Goal: Register for event/course

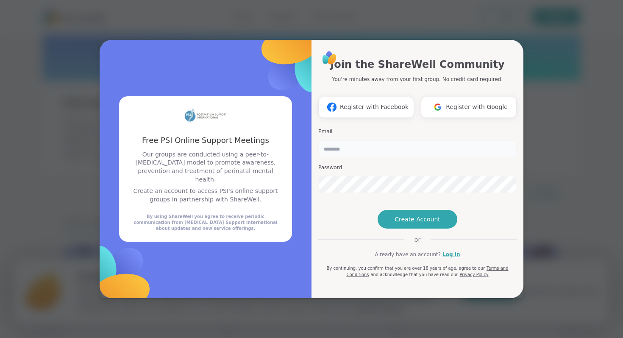
click at [362, 140] on input "email" at bounding box center [417, 148] width 198 height 17
type input "**********"
click at [430, 223] on span "Create Account" at bounding box center [418, 219] width 46 height 8
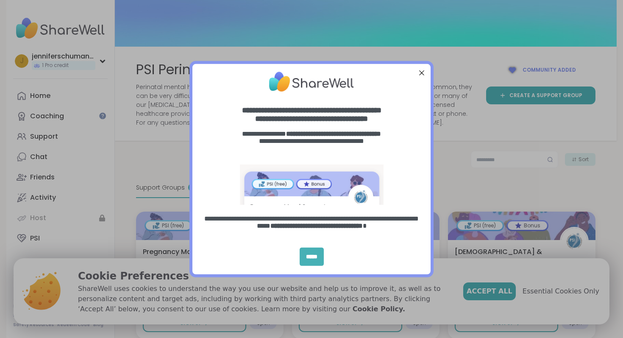
click at [323, 256] on div "*****" at bounding box center [312, 257] width 24 height 18
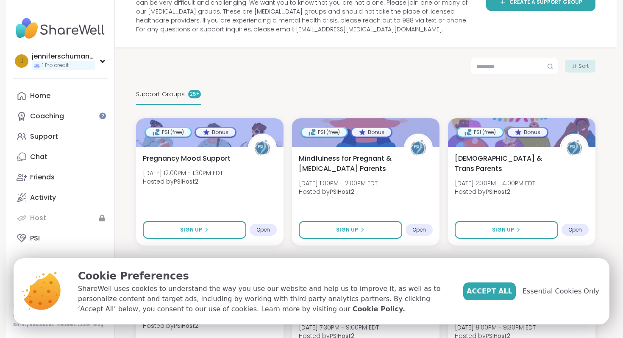
scroll to position [90, 0]
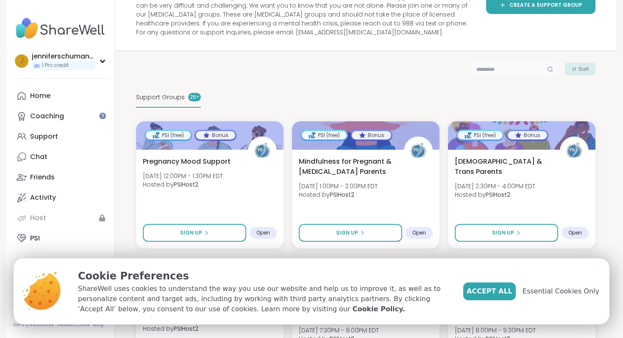
click at [505, 72] on input "text" at bounding box center [514, 69] width 87 height 17
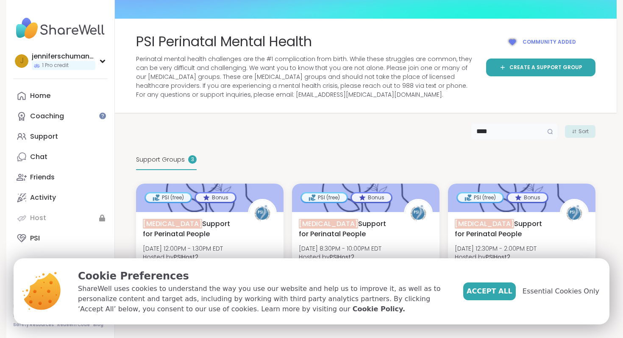
scroll to position [28, 0]
type input "****"
click at [497, 298] on button "Accept All" at bounding box center [489, 291] width 53 height 18
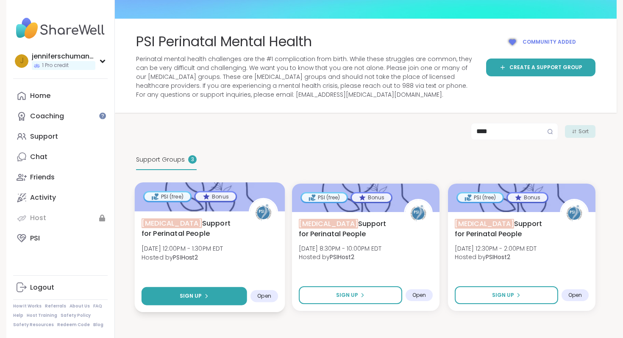
click at [202, 296] on div "Sign Up" at bounding box center [194, 296] width 29 height 8
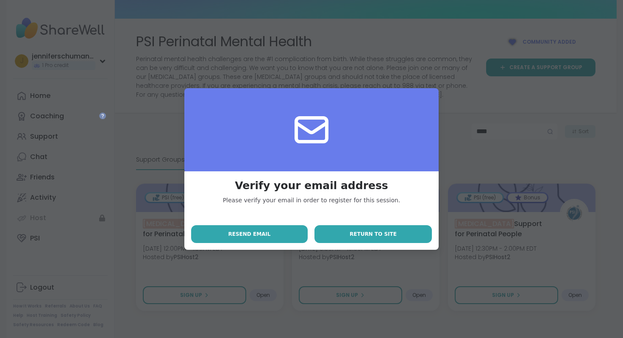
click at [376, 241] on button "Return to site" at bounding box center [372, 234] width 117 height 18
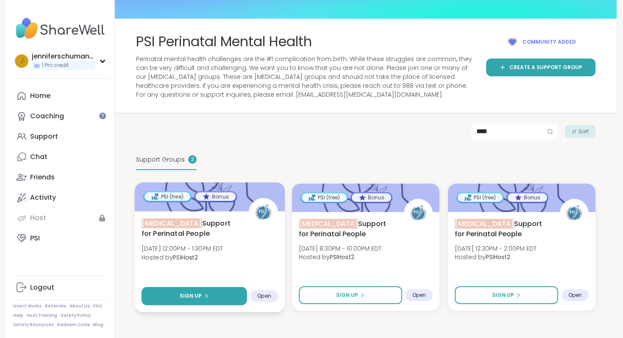
click at [209, 298] on button "Sign Up" at bounding box center [195, 296] width 106 height 18
select select "**"
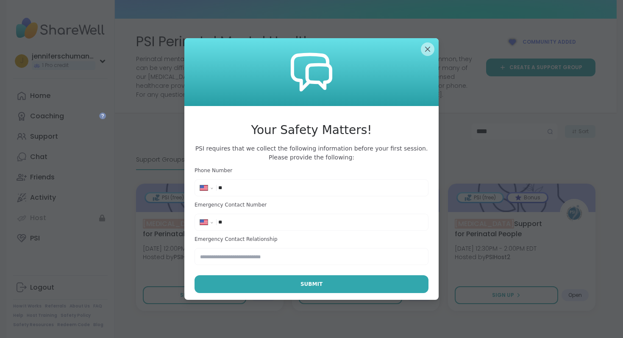
click at [273, 193] on div "**********" at bounding box center [312, 187] width 230 height 13
click at [284, 187] on input "**" at bounding box center [320, 188] width 205 height 8
type input "**********"
click at [319, 220] on input "**" at bounding box center [320, 222] width 205 height 8
click at [245, 219] on input "**********" at bounding box center [320, 222] width 205 height 8
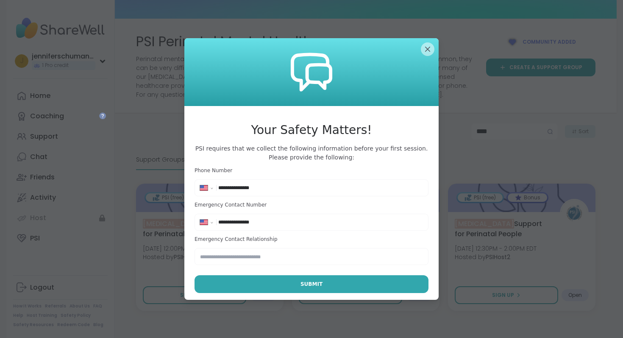
type input "**********"
click at [248, 255] on input "text" at bounding box center [312, 256] width 234 height 17
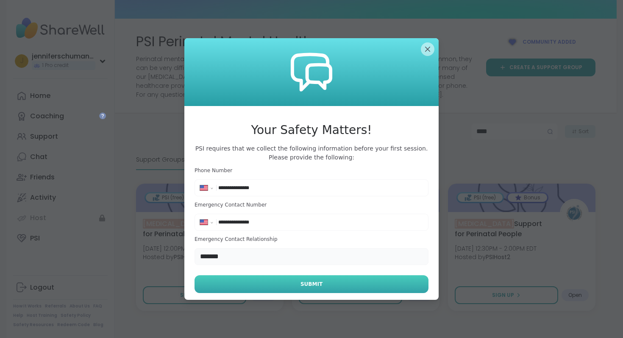
type input "*******"
click at [308, 282] on span "Submit" at bounding box center [311, 284] width 22 height 8
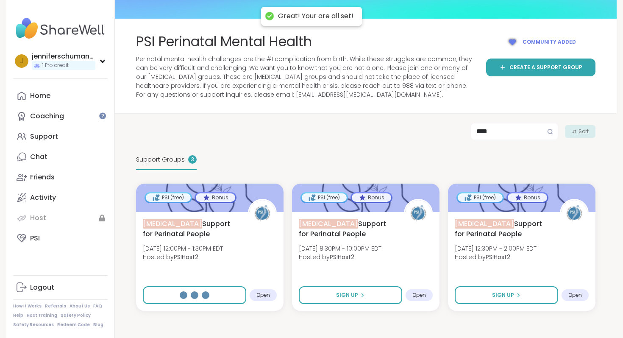
select select "**"
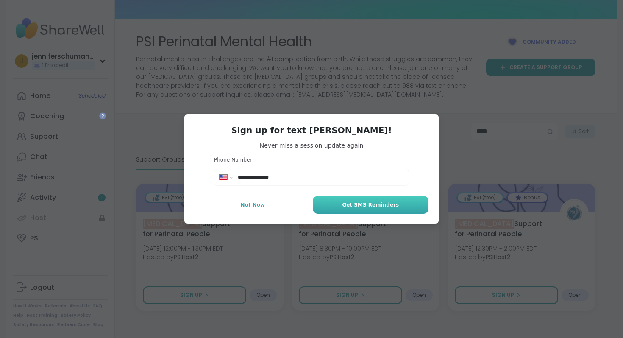
click at [370, 210] on button "Get SMS Reminders" at bounding box center [371, 205] width 116 height 18
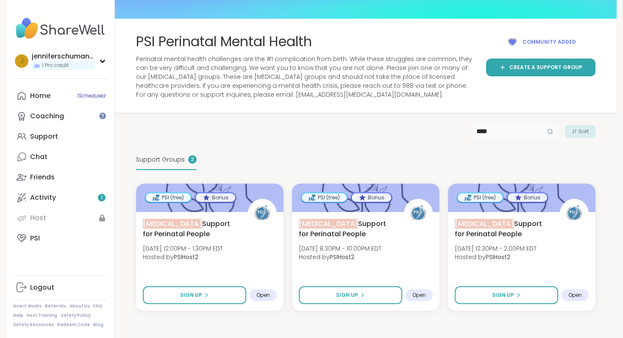
click at [497, 131] on input "****" at bounding box center [514, 131] width 87 height 17
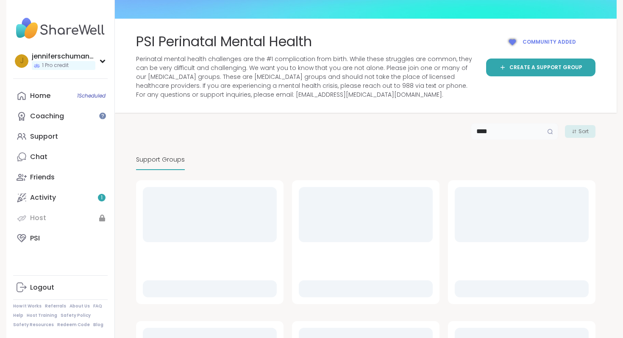
type input "****"
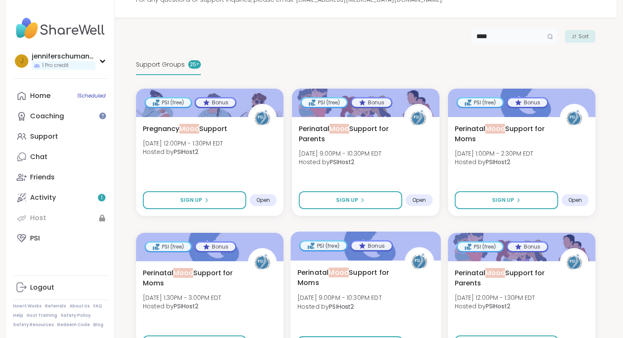
scroll to position [120, 0]
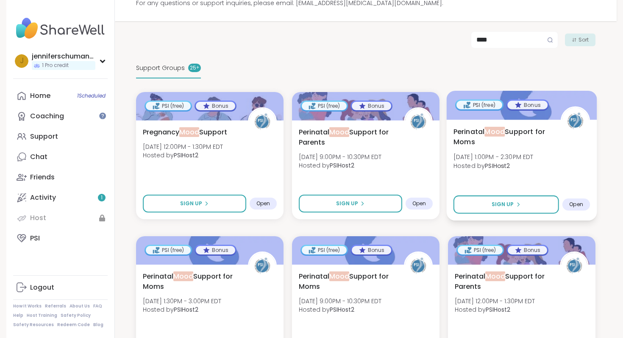
click at [496, 133] on span "Mood" at bounding box center [494, 131] width 20 height 10
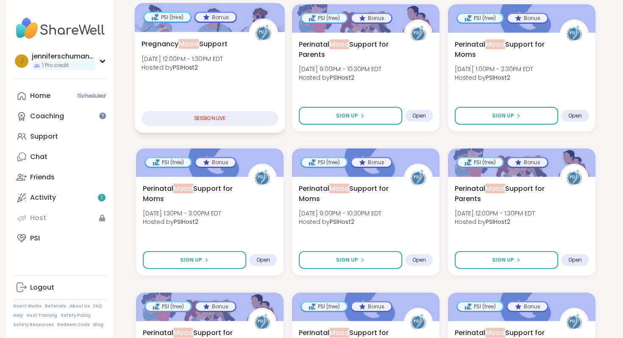
scroll to position [217, 0]
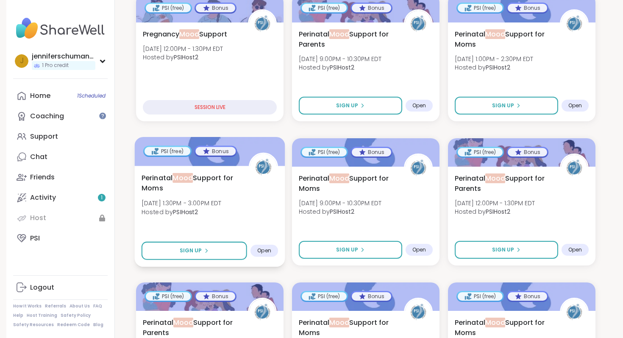
click at [206, 206] on span "Thu, Sep 11 | 1:30PM - 3:00PM EDT" at bounding box center [182, 203] width 80 height 8
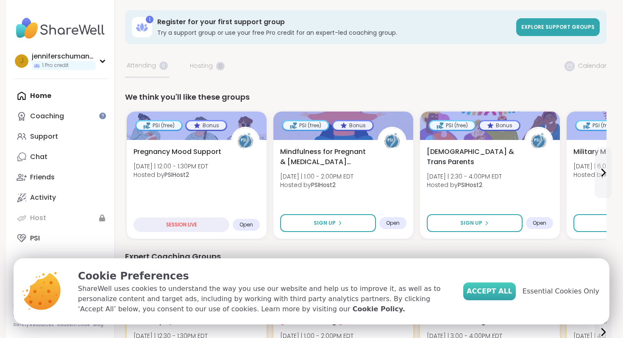
click at [492, 300] on button "Accept All" at bounding box center [489, 291] width 53 height 18
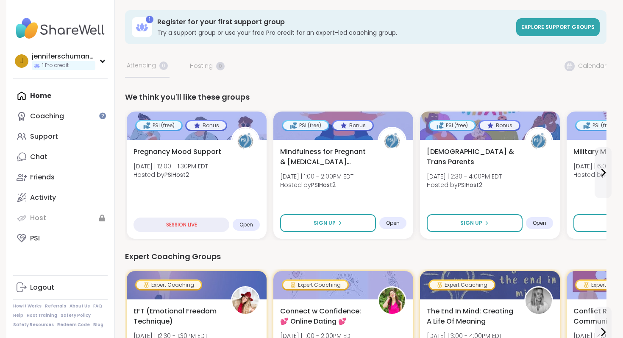
click at [31, 93] on div "Home Coaching Support Chat Friends Activity Host PSI" at bounding box center [60, 167] width 95 height 163
click at [59, 28] on img at bounding box center [60, 29] width 95 height 30
click at [28, 236] on link "PSI" at bounding box center [60, 238] width 95 height 20
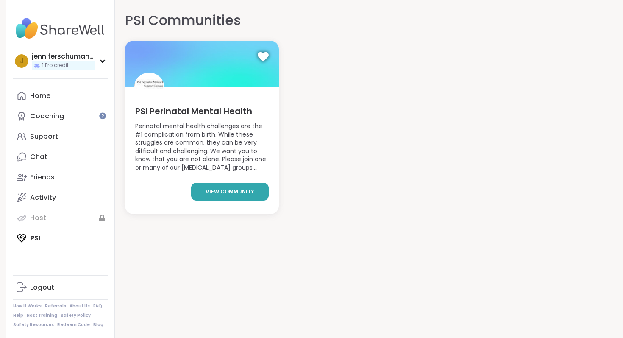
click at [241, 189] on span "view community" at bounding box center [230, 192] width 49 height 8
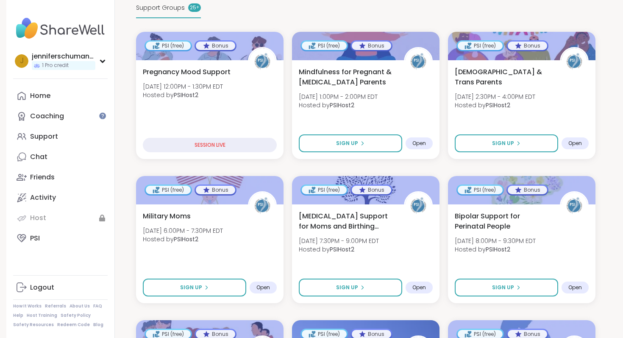
scroll to position [181, 0]
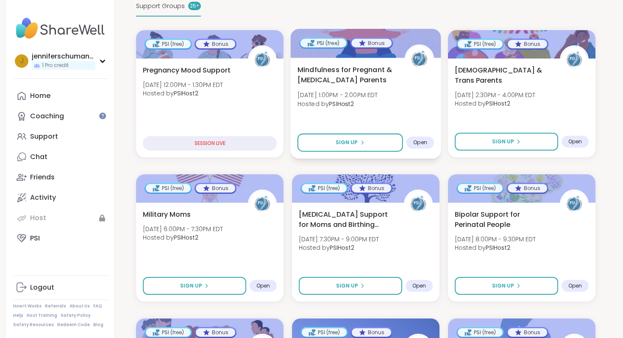
click at [359, 70] on span "Mindfulness for Pregnant & [MEDICAL_DATA] Parents" at bounding box center [347, 74] width 98 height 21
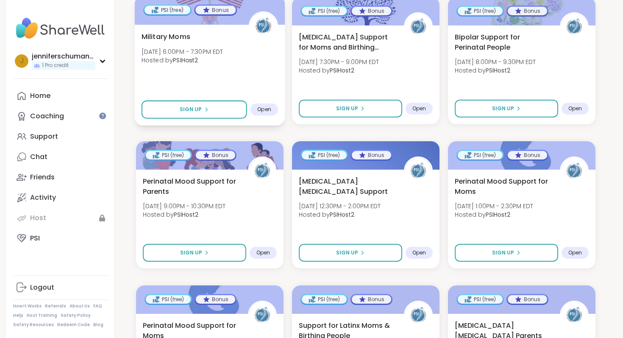
scroll to position [360, 0]
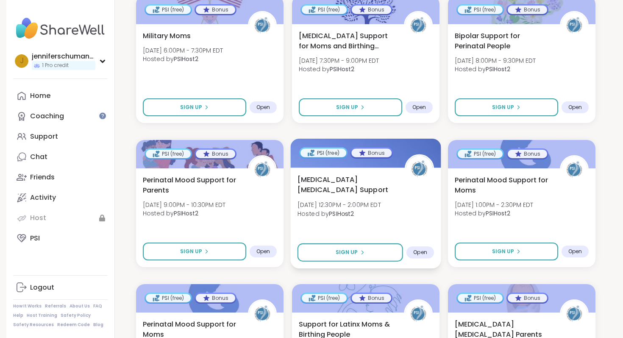
click at [323, 185] on span "[MEDICAL_DATA] [MEDICAL_DATA] Support" at bounding box center [347, 184] width 98 height 21
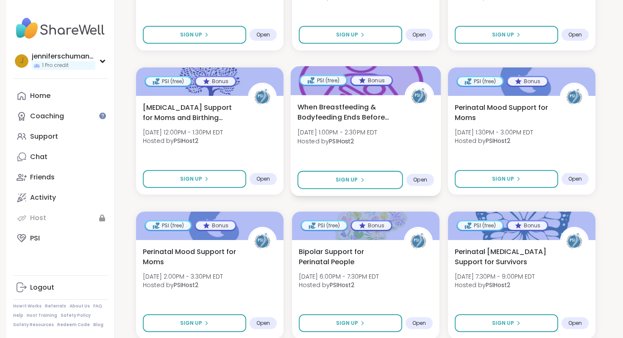
scroll to position [1009, 0]
click at [356, 116] on span "When Breastfeeding & Bodyfeeding Ends Before Ready" at bounding box center [347, 111] width 98 height 21
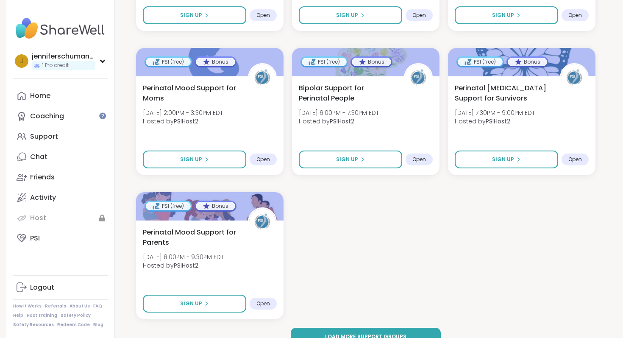
scroll to position [1207, 0]
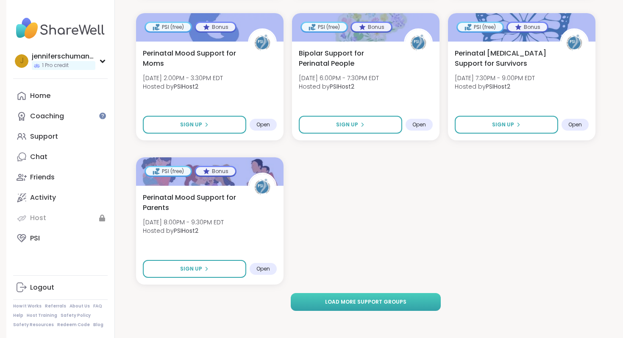
click at [342, 304] on span "Load more support groups" at bounding box center [365, 302] width 81 height 8
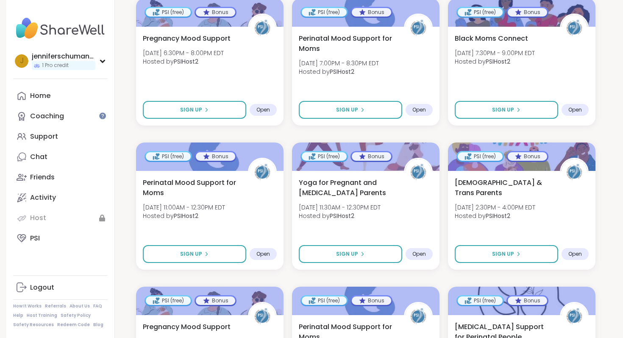
scroll to position [1513, 0]
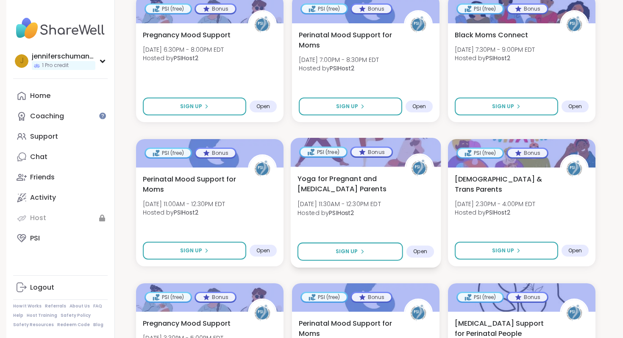
click at [357, 177] on span "Yoga for Pregnant and Postpartum Parents" at bounding box center [347, 183] width 98 height 21
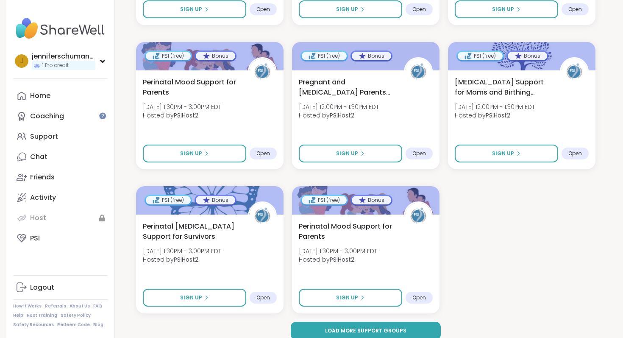
scroll to position [2360, 0]
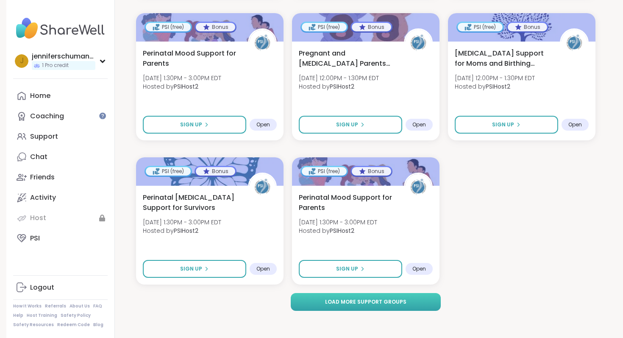
click at [348, 304] on span "Load more support groups" at bounding box center [365, 302] width 81 height 8
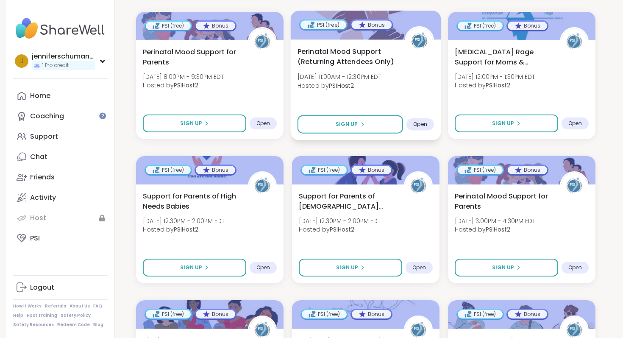
scroll to position [2651, 0]
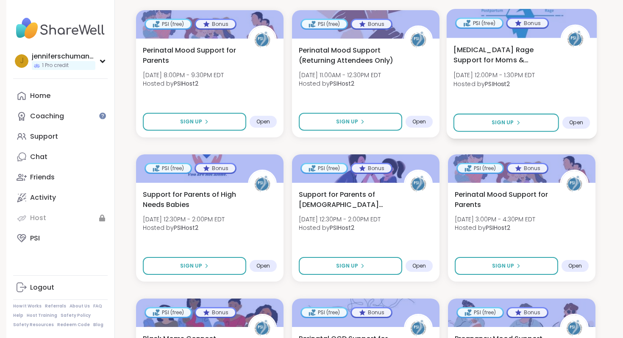
click at [514, 61] on span "Postpartum Rage Support for Moms & Birthing People" at bounding box center [502, 55] width 98 height 21
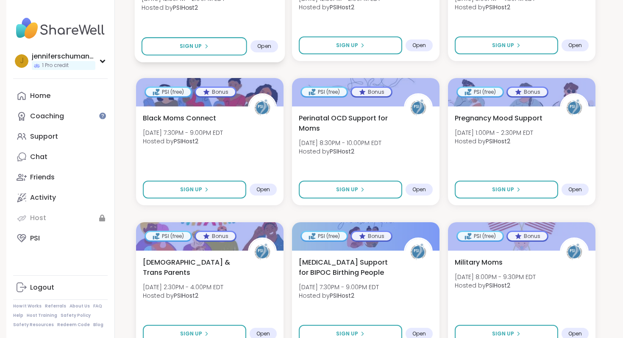
scroll to position [2876, 0]
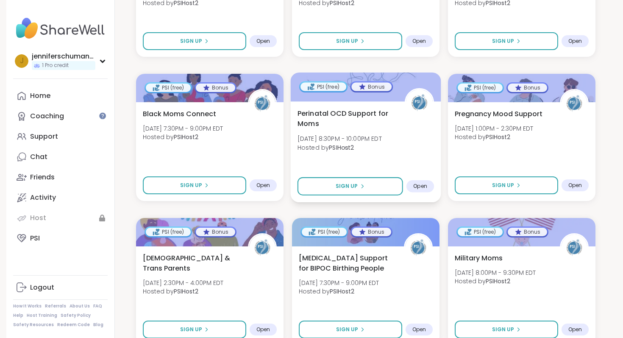
click at [317, 112] on span "Perinatal OCD Support for Moms" at bounding box center [347, 118] width 98 height 21
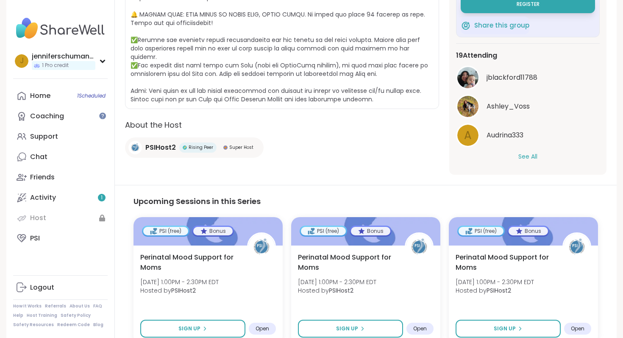
scroll to position [238, 0]
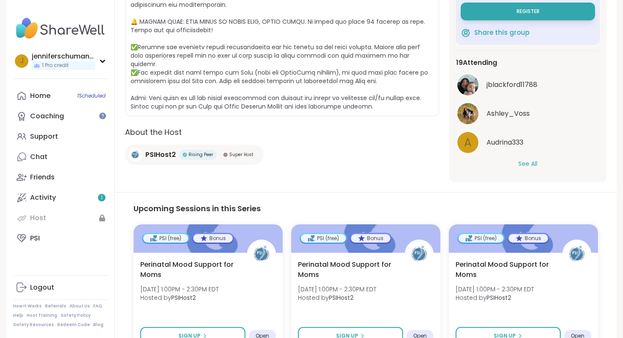
click at [527, 159] on button "See All" at bounding box center [527, 163] width 19 height 9
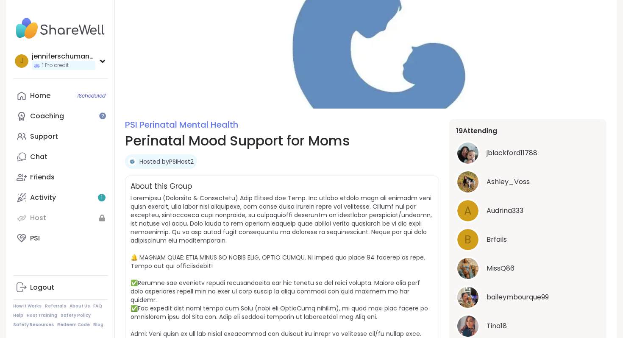
scroll to position [0, 0]
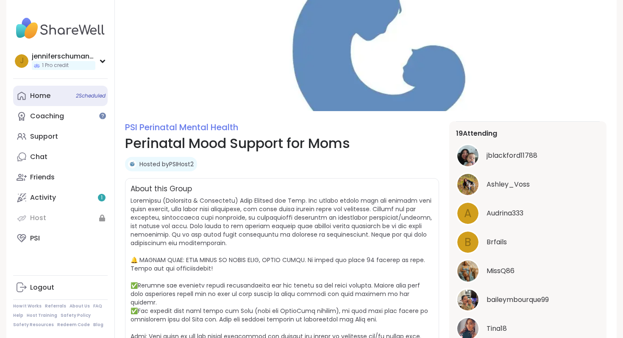
click at [47, 96] on div "Home 2 Scheduled" at bounding box center [40, 95] width 20 height 9
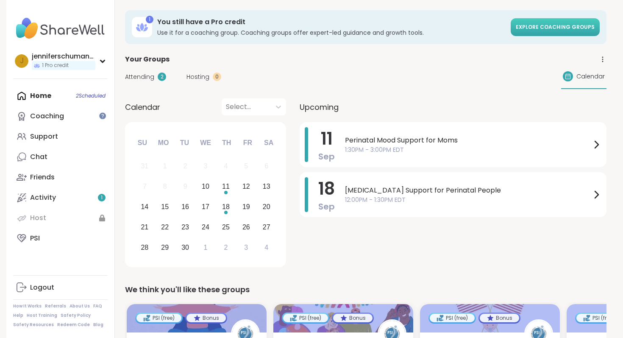
click at [557, 30] on span "Explore Coaching Groups" at bounding box center [555, 26] width 79 height 7
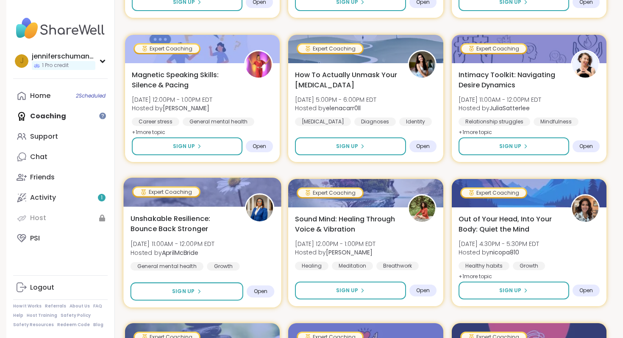
scroll to position [444, 0]
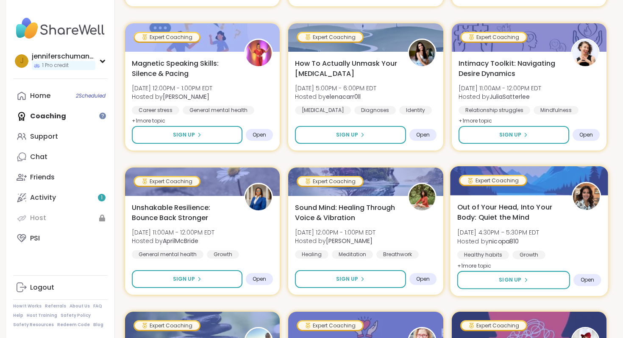
click at [510, 205] on span "Out of Your Head, Into Your Body: Quiet the Mind" at bounding box center [509, 212] width 105 height 21
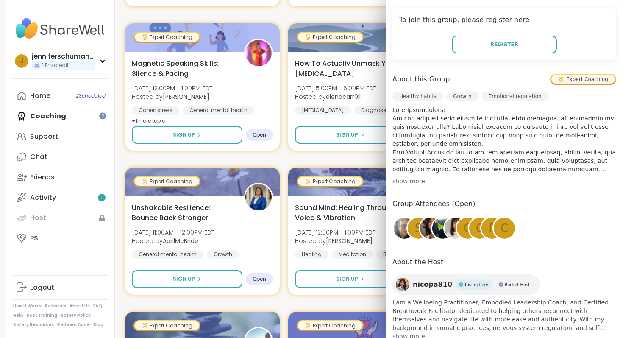
scroll to position [0, 0]
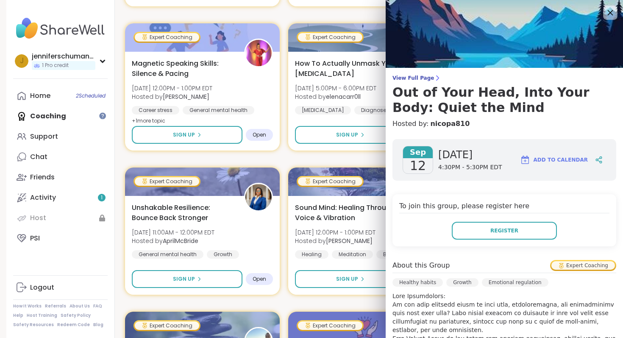
click at [610, 13] on icon at bounding box center [611, 13] width 6 height 6
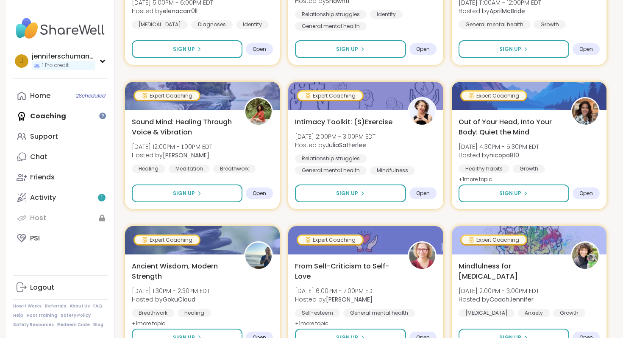
scroll to position [1589, 0]
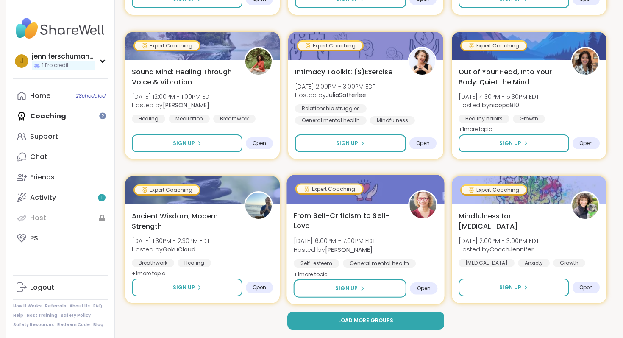
click at [323, 214] on span "From Self-Criticism to Self-Love" at bounding box center [346, 220] width 105 height 21
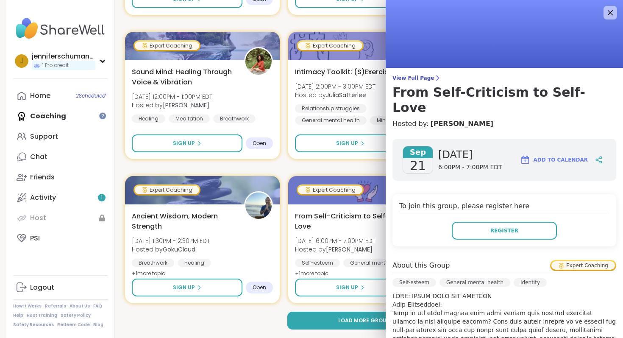
scroll to position [15, 0]
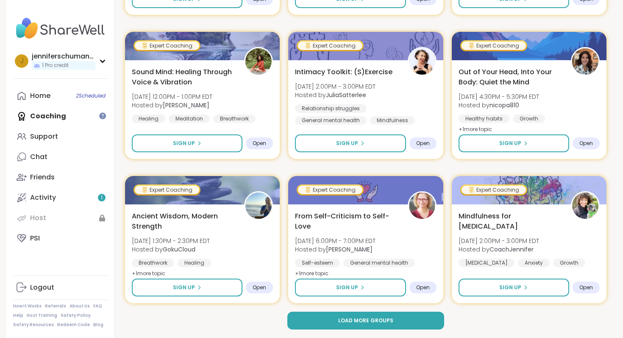
click at [181, 314] on div "Load more groups" at bounding box center [365, 321] width 481 height 18
click at [353, 322] on span "Load more groups" at bounding box center [365, 321] width 55 height 8
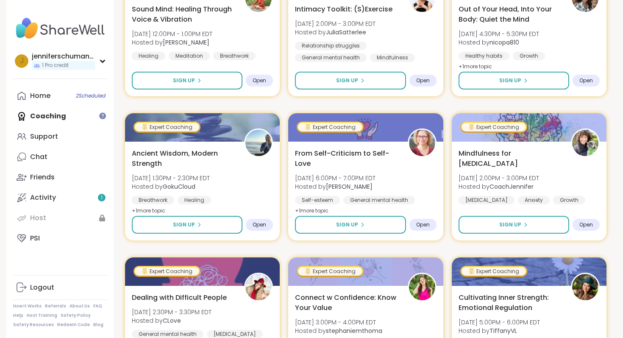
scroll to position [1653, 0]
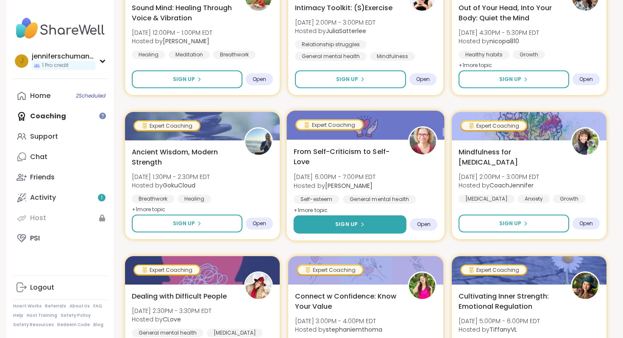
click at [354, 231] on button "Sign Up" at bounding box center [350, 224] width 113 height 18
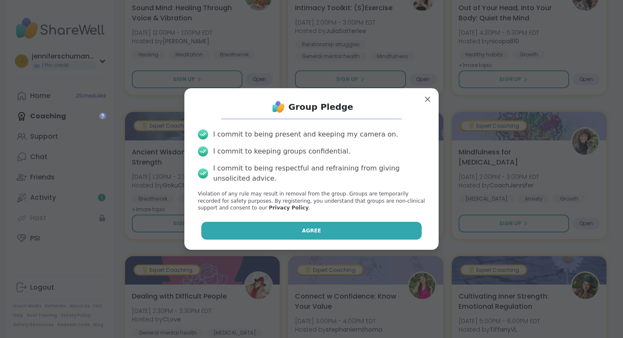
click at [324, 234] on button "Agree" at bounding box center [311, 231] width 221 height 18
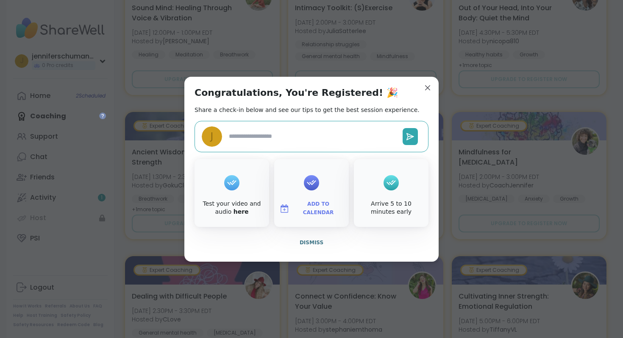
type textarea "*"
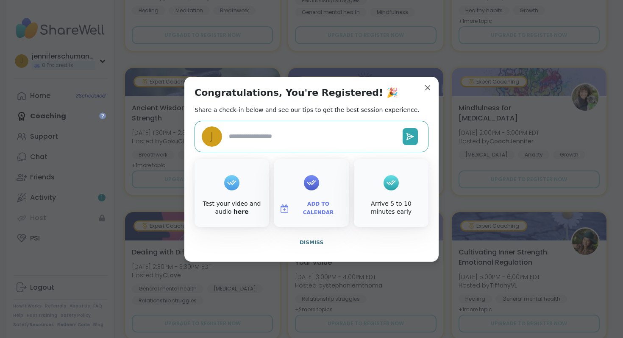
click at [310, 192] on div at bounding box center [311, 183] width 15 height 34
click at [313, 180] on icon at bounding box center [311, 182] width 9 height 5
click at [317, 210] on span "Add to Calendar" at bounding box center [318, 208] width 51 height 17
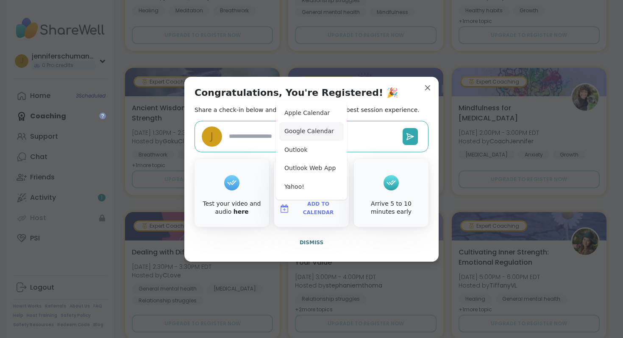
click at [313, 136] on button "Google Calendar" at bounding box center [311, 131] width 64 height 19
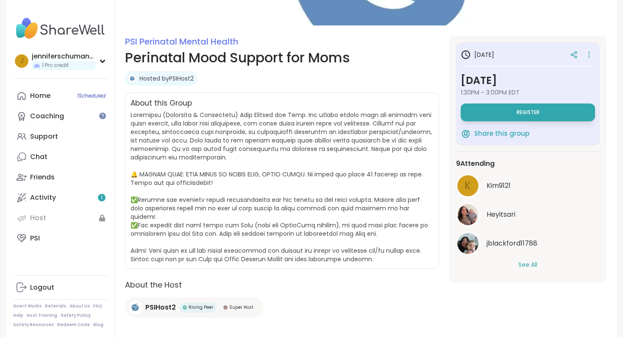
scroll to position [97, 0]
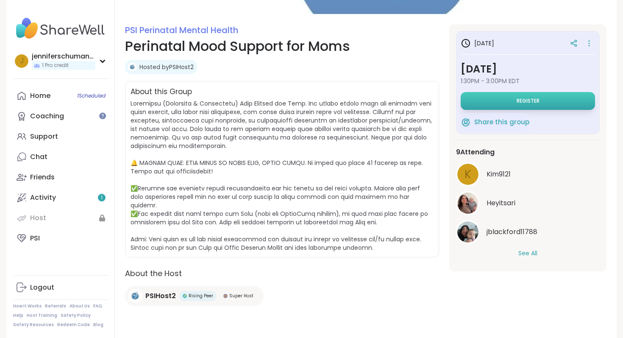
click at [525, 102] on span "Register" at bounding box center [528, 100] width 23 height 7
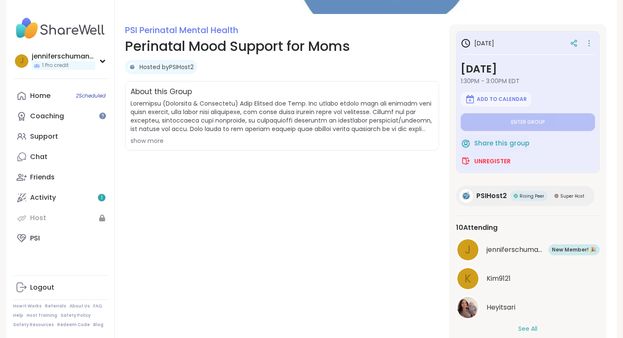
scroll to position [130, 0]
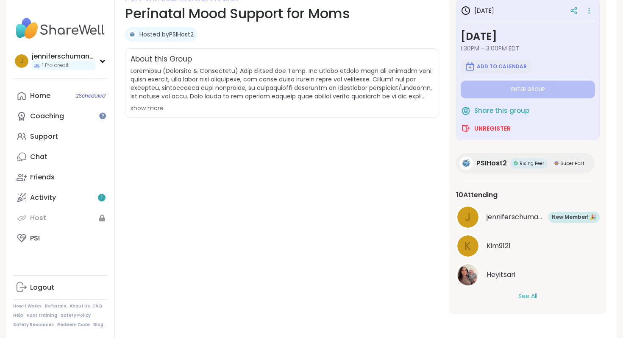
click at [504, 68] on span "Add to Calendar" at bounding box center [502, 66] width 50 height 7
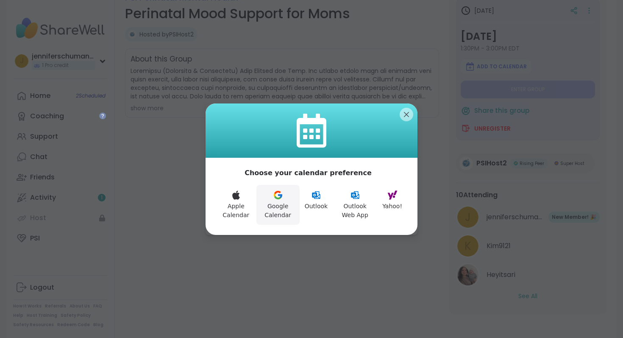
click at [282, 199] on icon at bounding box center [278, 195] width 10 height 10
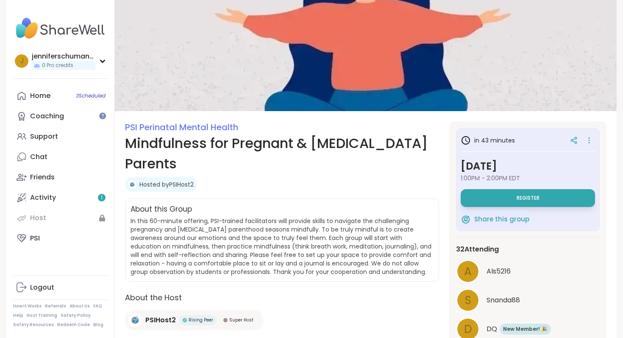
scroll to position [54, 0]
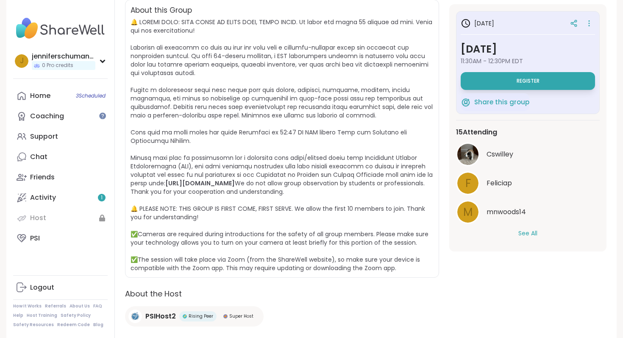
scroll to position [200, 0]
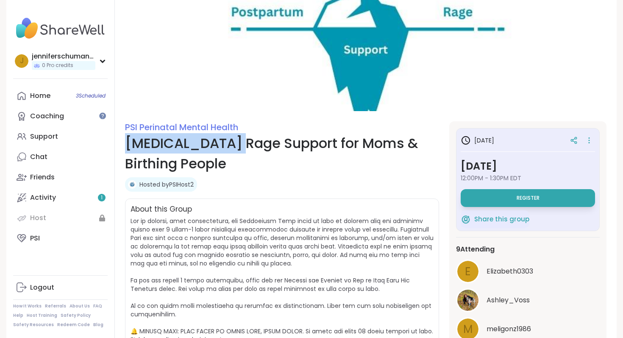
drag, startPoint x: 243, startPoint y: 146, endPoint x: 122, endPoint y: 139, distance: 121.4
click at [122, 139] on section "PSI Perinatal Mental Health [MEDICAL_DATA] Rage Support for Moms & Birthing Peo…" at bounding box center [366, 302] width 502 height 362
click at [136, 143] on h1 "[MEDICAL_DATA] Rage Support for Moms & Birthing People" at bounding box center [282, 153] width 314 height 41
drag, startPoint x: 128, startPoint y: 142, endPoint x: 243, endPoint y: 143, distance: 115.3
click at [243, 143] on h1 "[MEDICAL_DATA] Rage Support for Moms & Birthing People" at bounding box center [282, 153] width 314 height 41
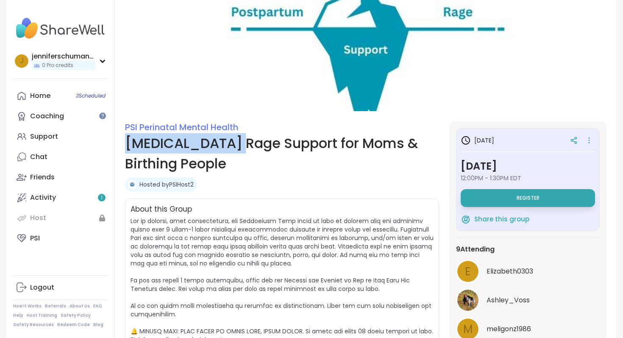
copy h1 "[MEDICAL_DATA] Rage"
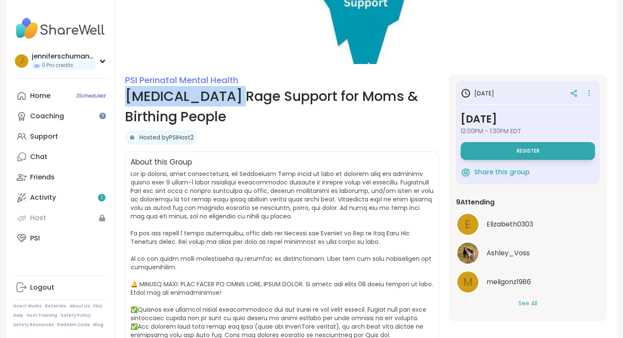
scroll to position [50, 0]
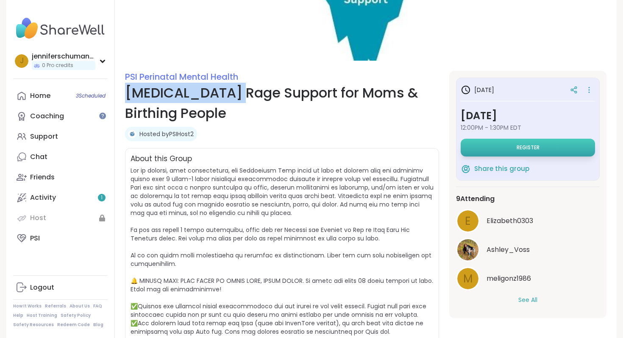
click at [554, 147] on button "Register" at bounding box center [528, 148] width 134 height 18
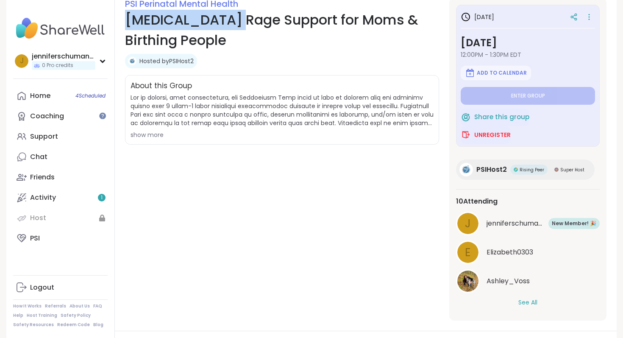
scroll to position [125, 0]
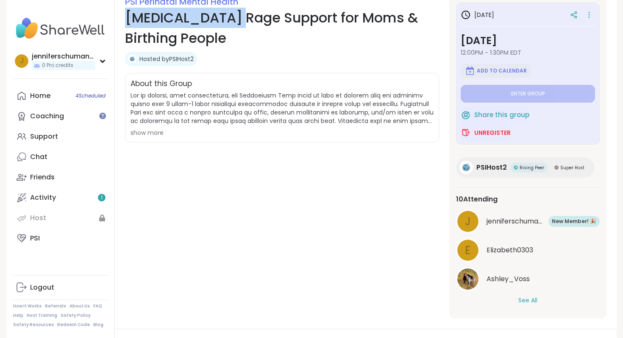
click at [516, 71] on span "Add to Calendar" at bounding box center [502, 70] width 50 height 7
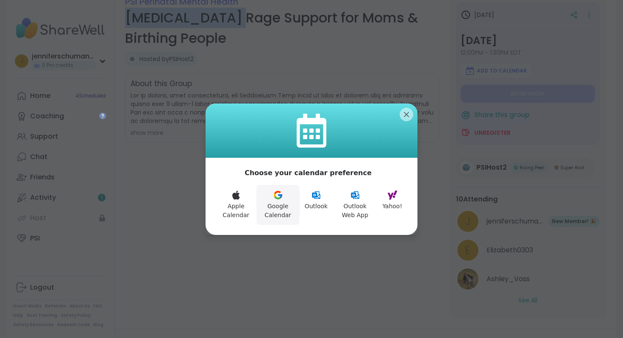
click at [277, 210] on button "Google Calendar" at bounding box center [277, 205] width 43 height 40
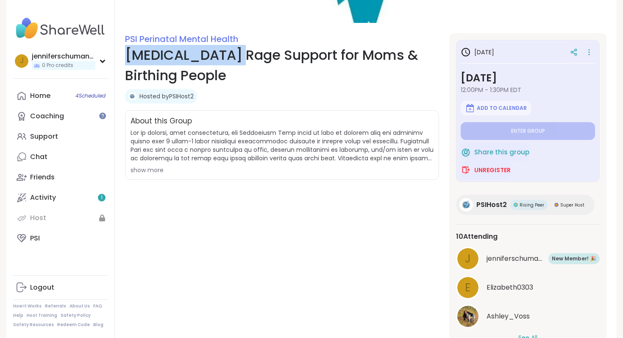
scroll to position [86, 0]
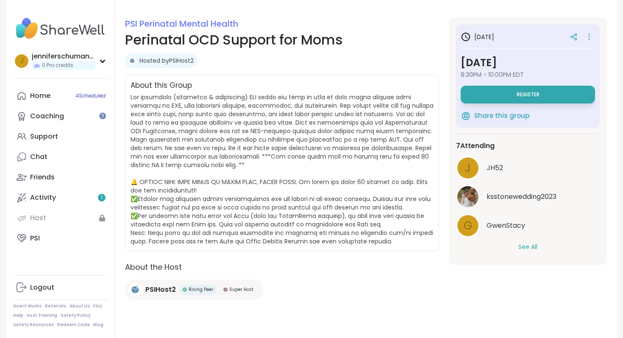
scroll to position [106, 0]
